Goal: Information Seeking & Learning: Learn about a topic

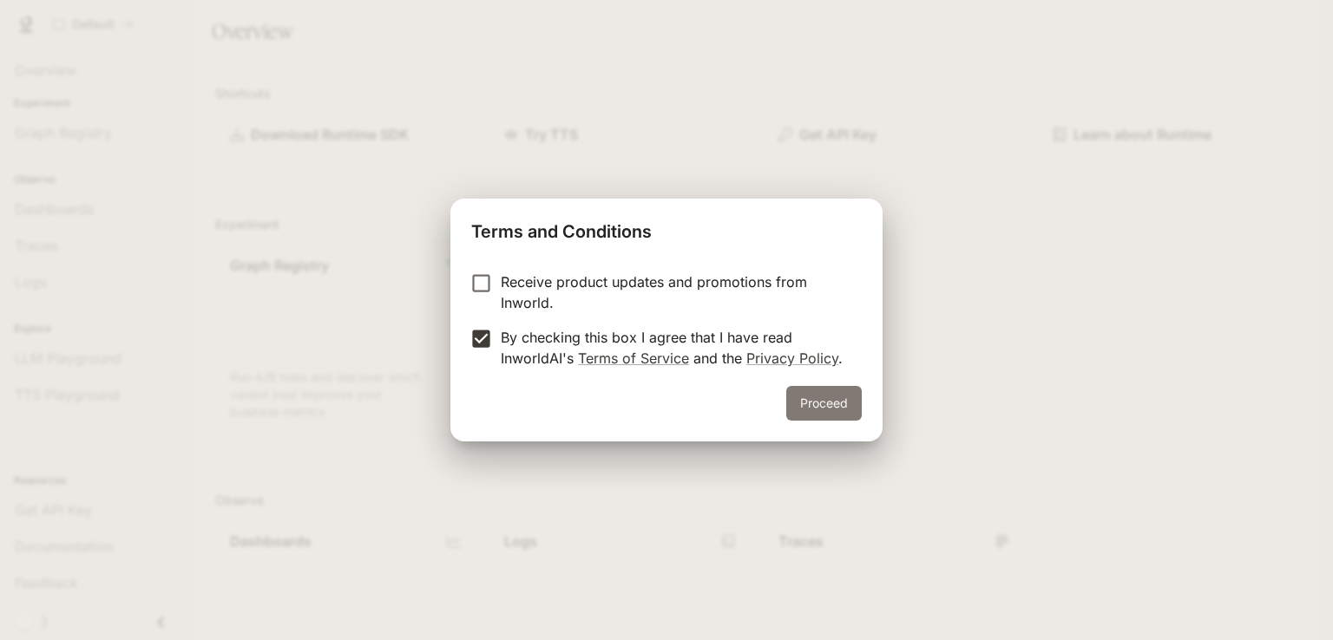
click at [832, 388] on button "Proceed" at bounding box center [823, 403] width 75 height 35
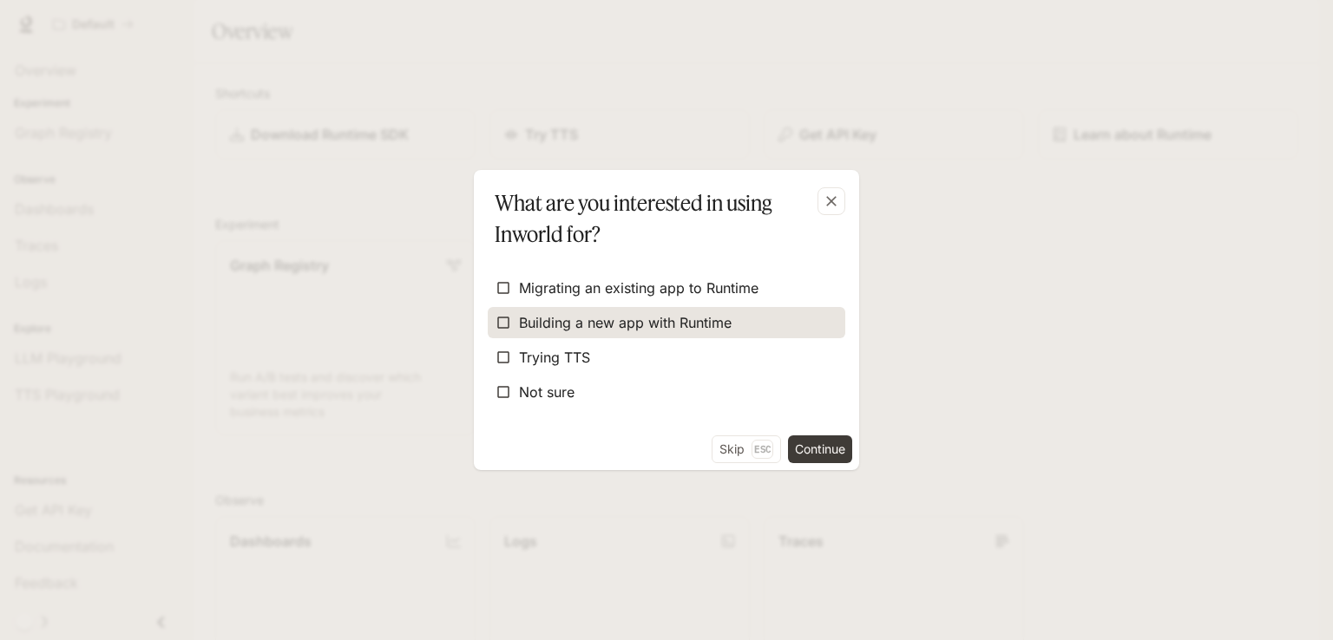
click at [581, 322] on span "Building a new app with Runtime" at bounding box center [625, 322] width 213 height 21
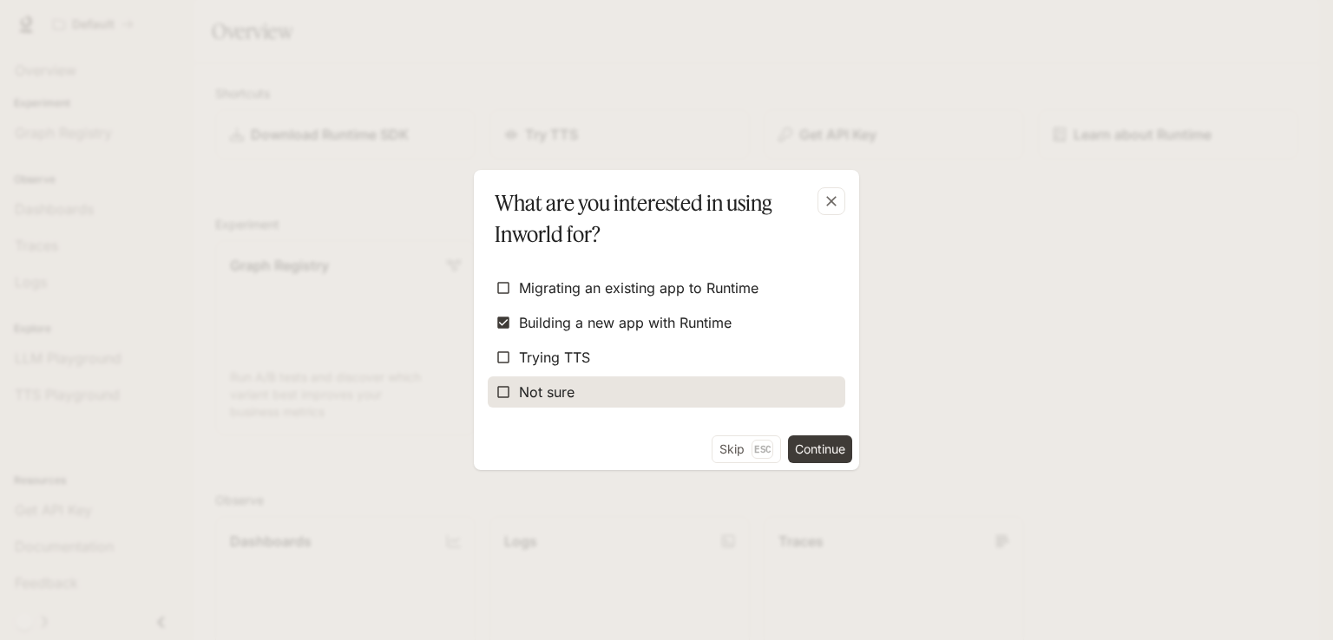
click at [581, 403] on label "Not sure" at bounding box center [666, 392] width 357 height 31
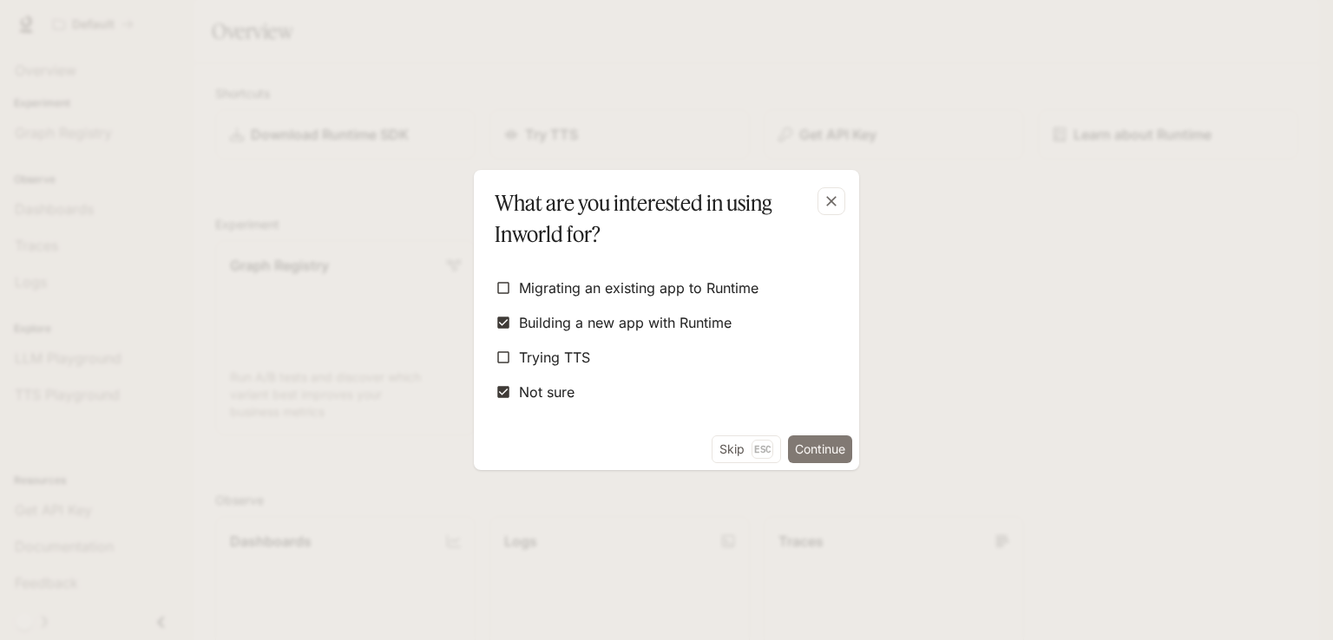
click at [820, 445] on button "Continue" at bounding box center [820, 450] width 64 height 28
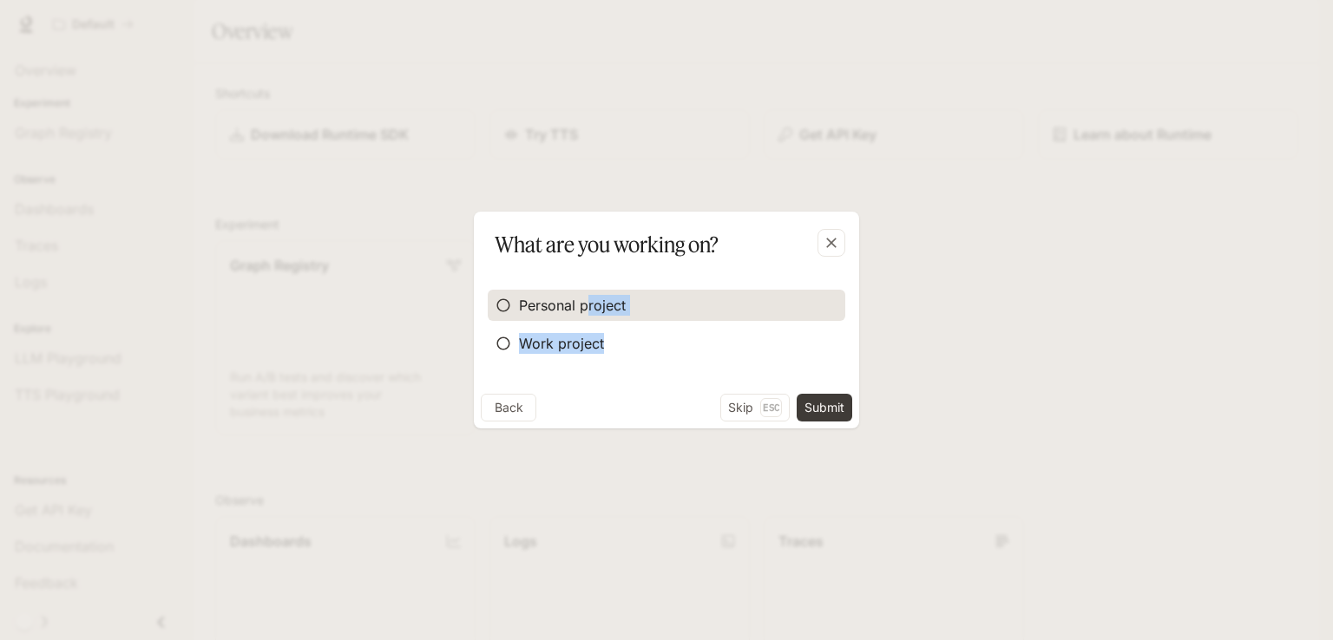
drag, startPoint x: 820, startPoint y: 445, endPoint x: 586, endPoint y: 303, distance: 274.1
click at [586, 303] on div "What are you working on? Personal project Work project Back Skip Esc Submit" at bounding box center [666, 320] width 1333 height 640
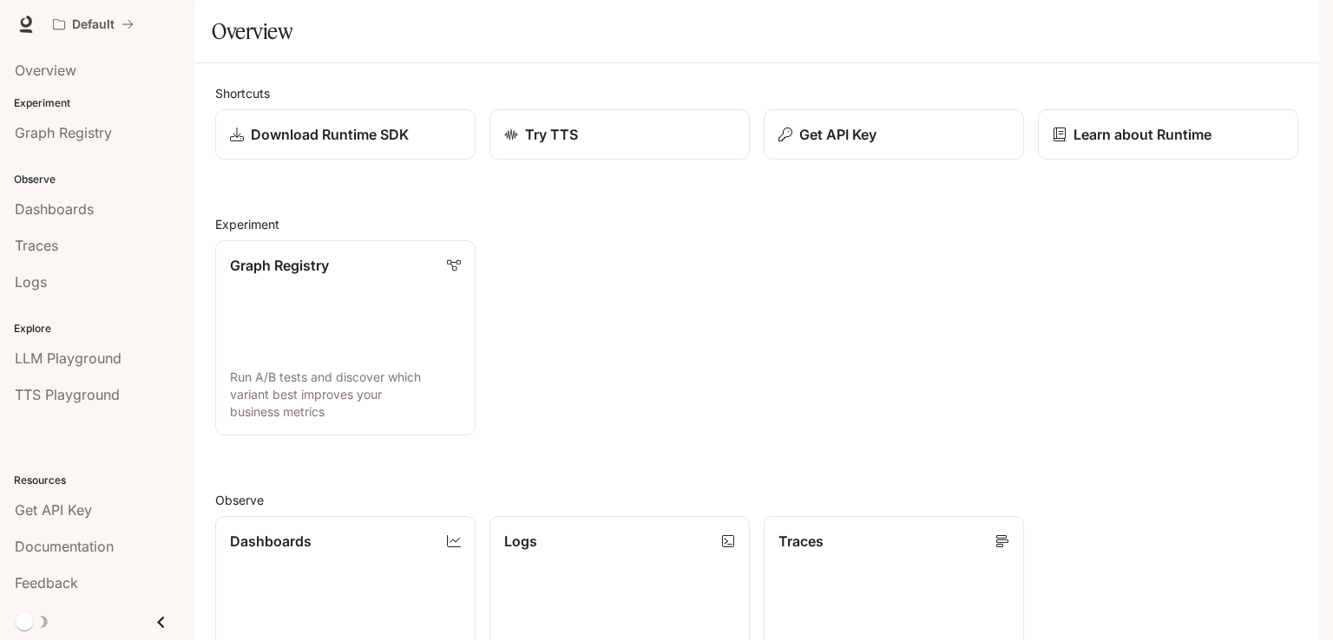
click at [1183, 28] on span "Documentation" at bounding box center [1214, 25] width 86 height 22
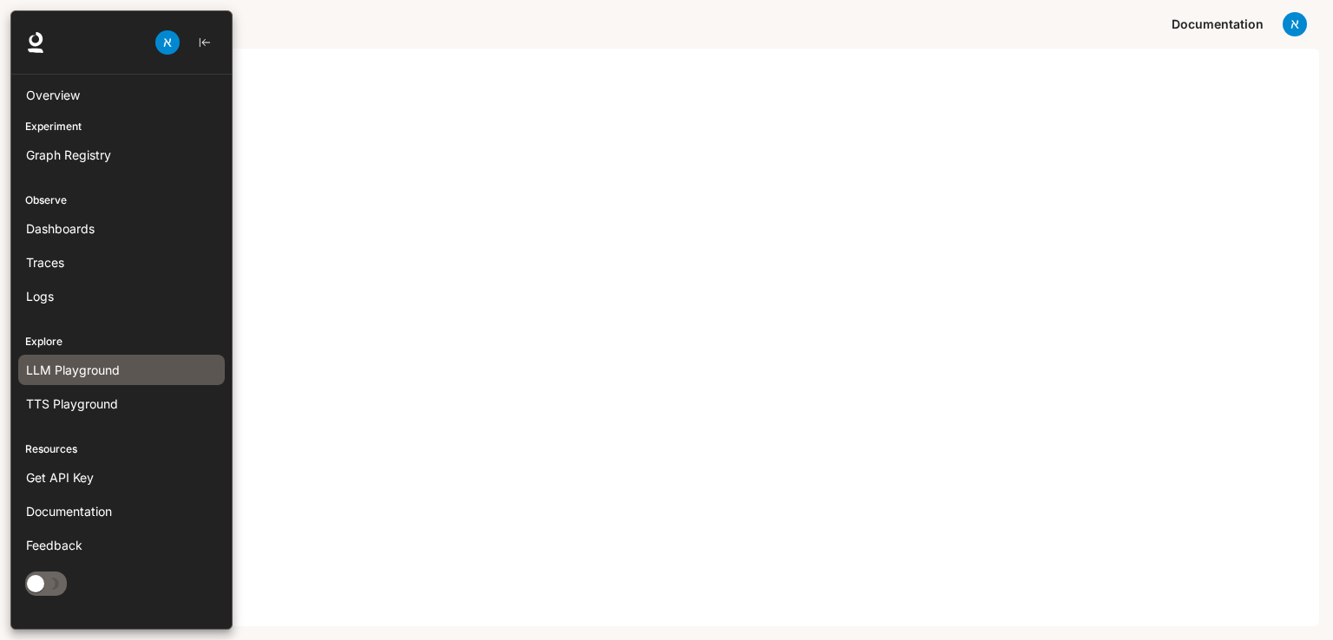
click at [95, 361] on span "LLM Playground" at bounding box center [73, 370] width 94 height 18
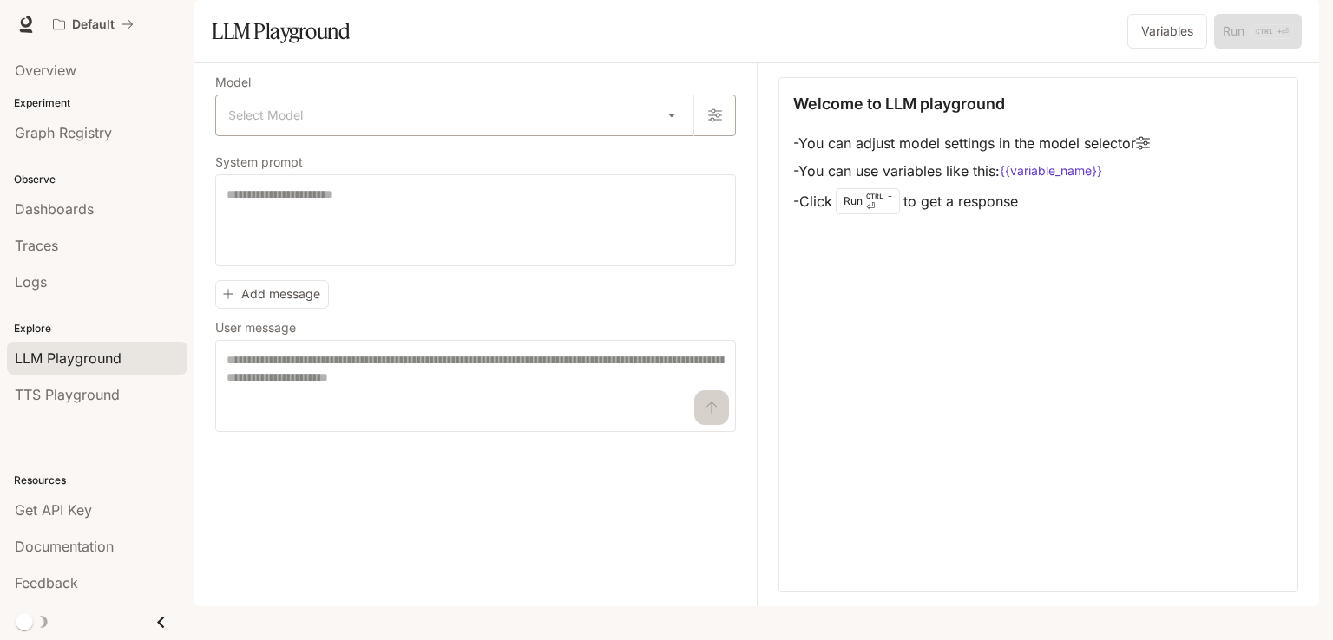
click at [500, 178] on body "Skip to main content Default Documentation Documentation Portal Overview Experi…" at bounding box center [666, 320] width 1333 height 640
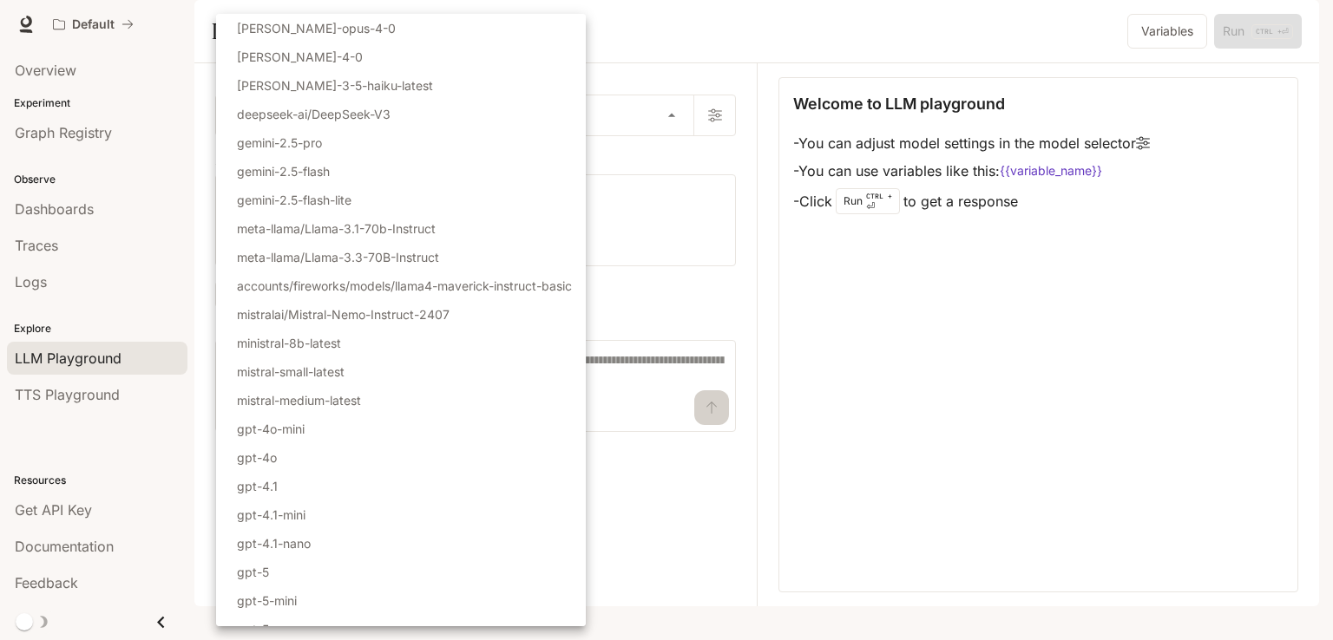
click at [970, 342] on div at bounding box center [666, 320] width 1333 height 640
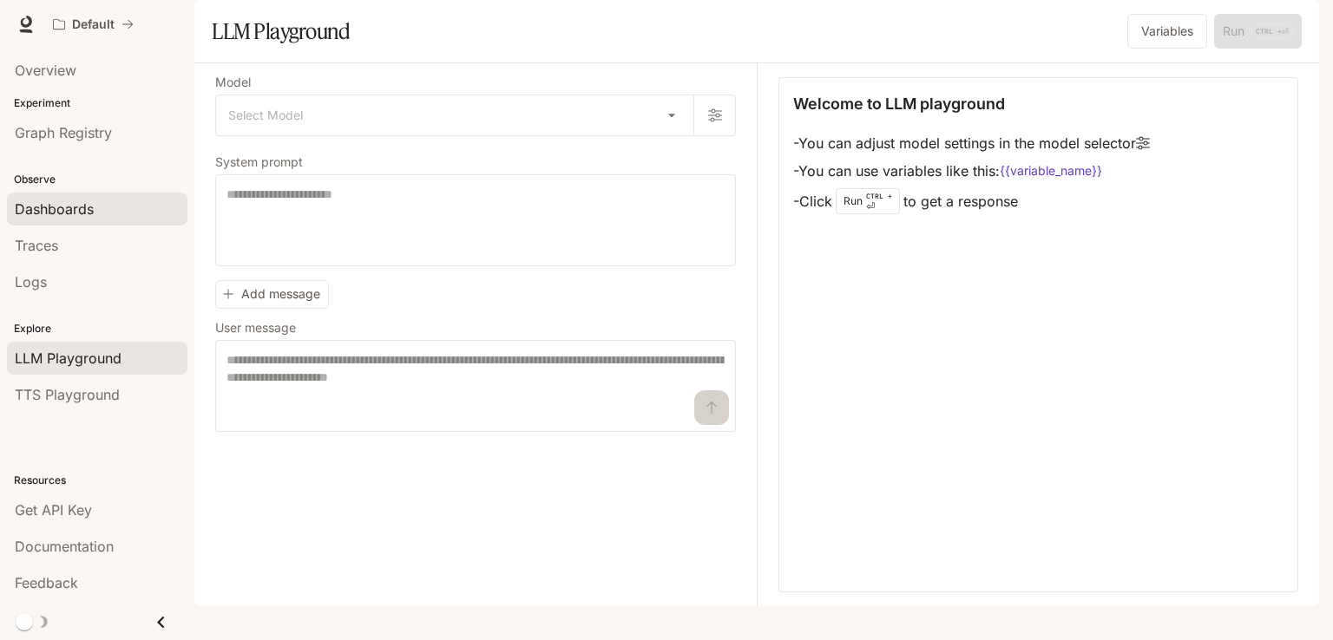
click at [63, 210] on span "Dashboards" at bounding box center [54, 209] width 79 height 21
